Goal: Information Seeking & Learning: Check status

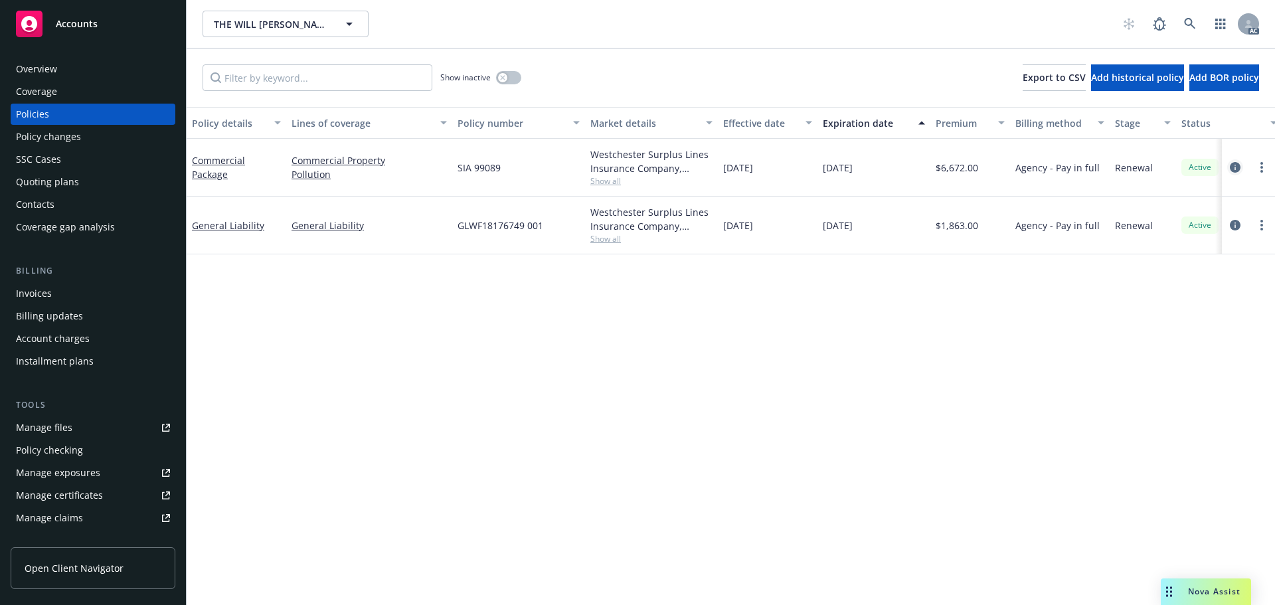
click at [1231, 170] on icon "circleInformation" at bounding box center [1235, 167] width 11 height 11
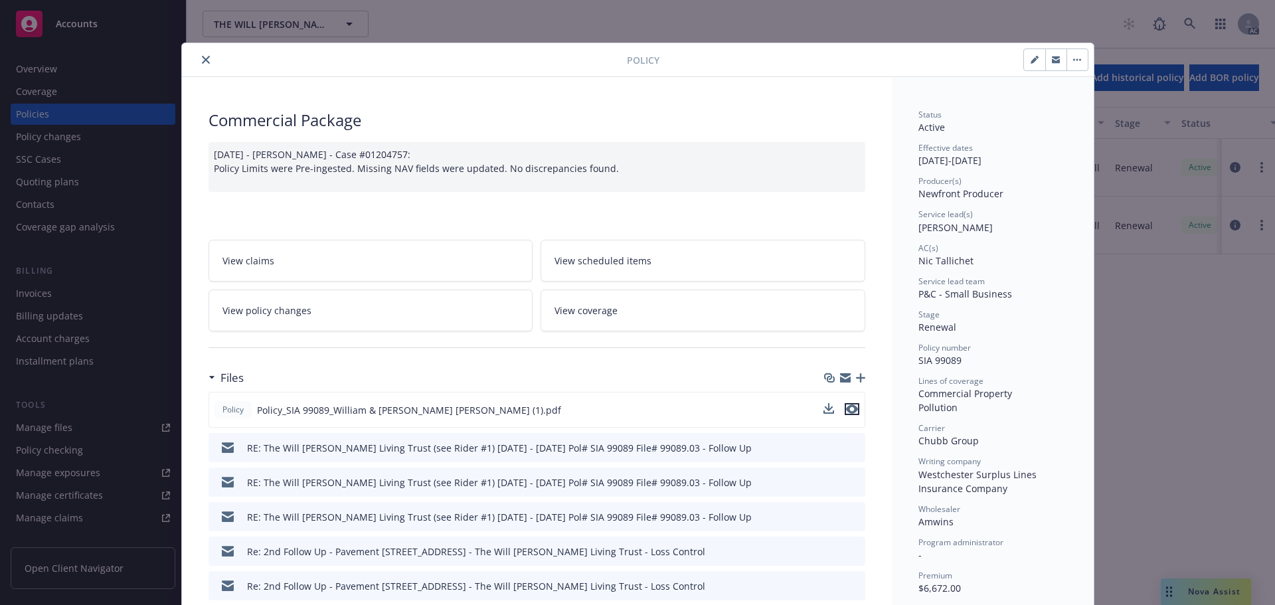
click at [852, 405] on icon "preview file" at bounding box center [852, 408] width 12 height 9
